Goal: Find specific page/section: Find specific page/section

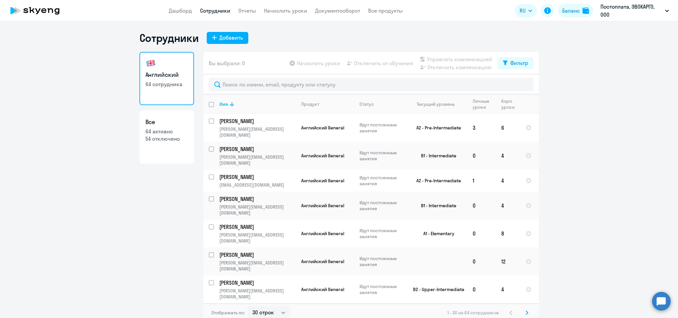
select select "30"
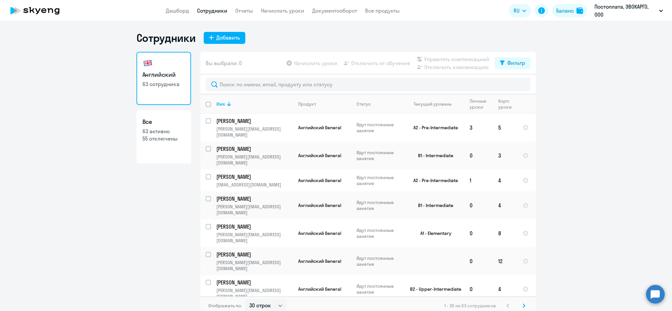
select select "30"
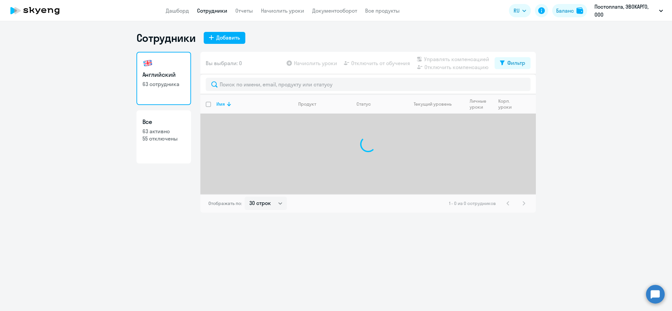
select select "30"
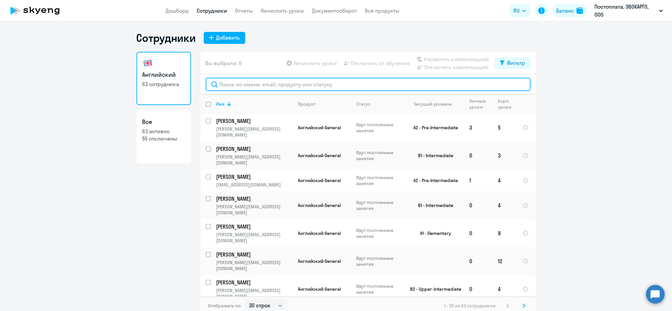
drag, startPoint x: 283, startPoint y: 87, endPoint x: 274, endPoint y: 85, distance: 9.1
click at [283, 87] on input "text" at bounding box center [368, 84] width 325 height 13
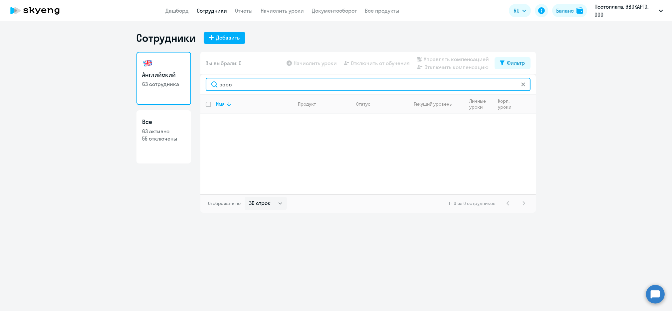
type input "соро"
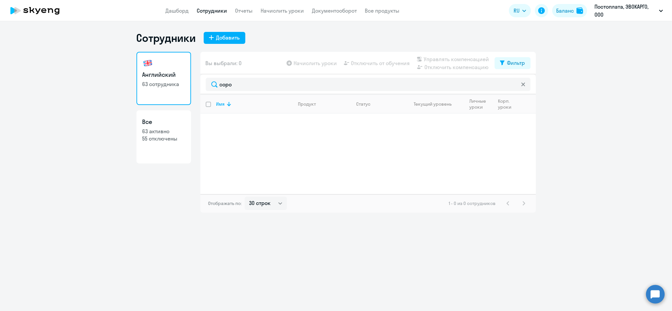
click at [47, 8] on icon at bounding box center [35, 10] width 59 height 17
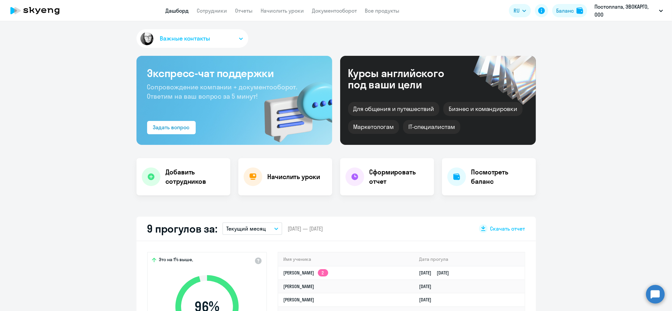
select select "30"
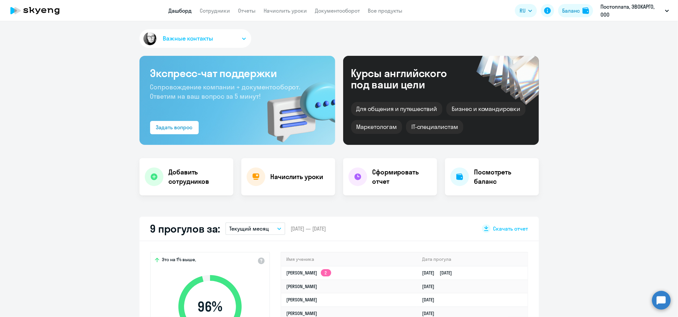
click at [39, 3] on icon at bounding box center [35, 10] width 59 height 17
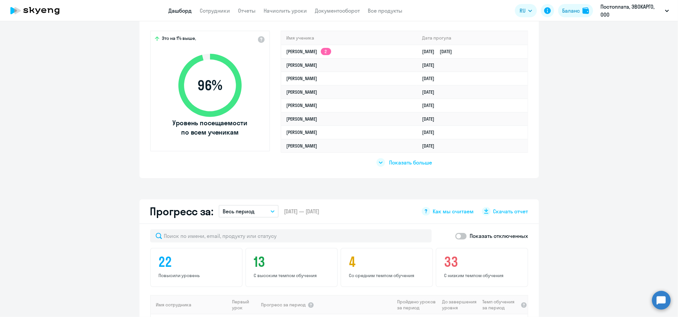
click at [388, 158] on div "Показать больше" at bounding box center [404, 162] width 56 height 9
click at [406, 158] on div "Показать меньше" at bounding box center [404, 162] width 57 height 9
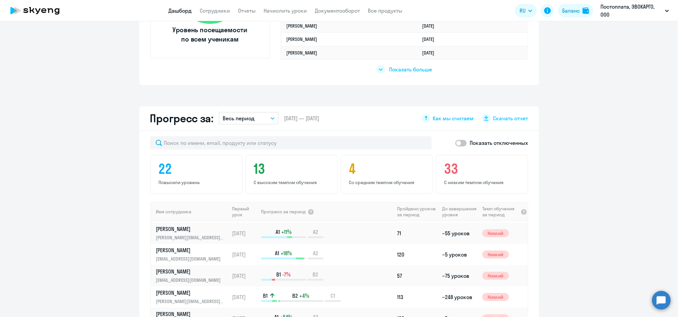
scroll to position [241, 0]
